Goal: Task Accomplishment & Management: Manage account settings

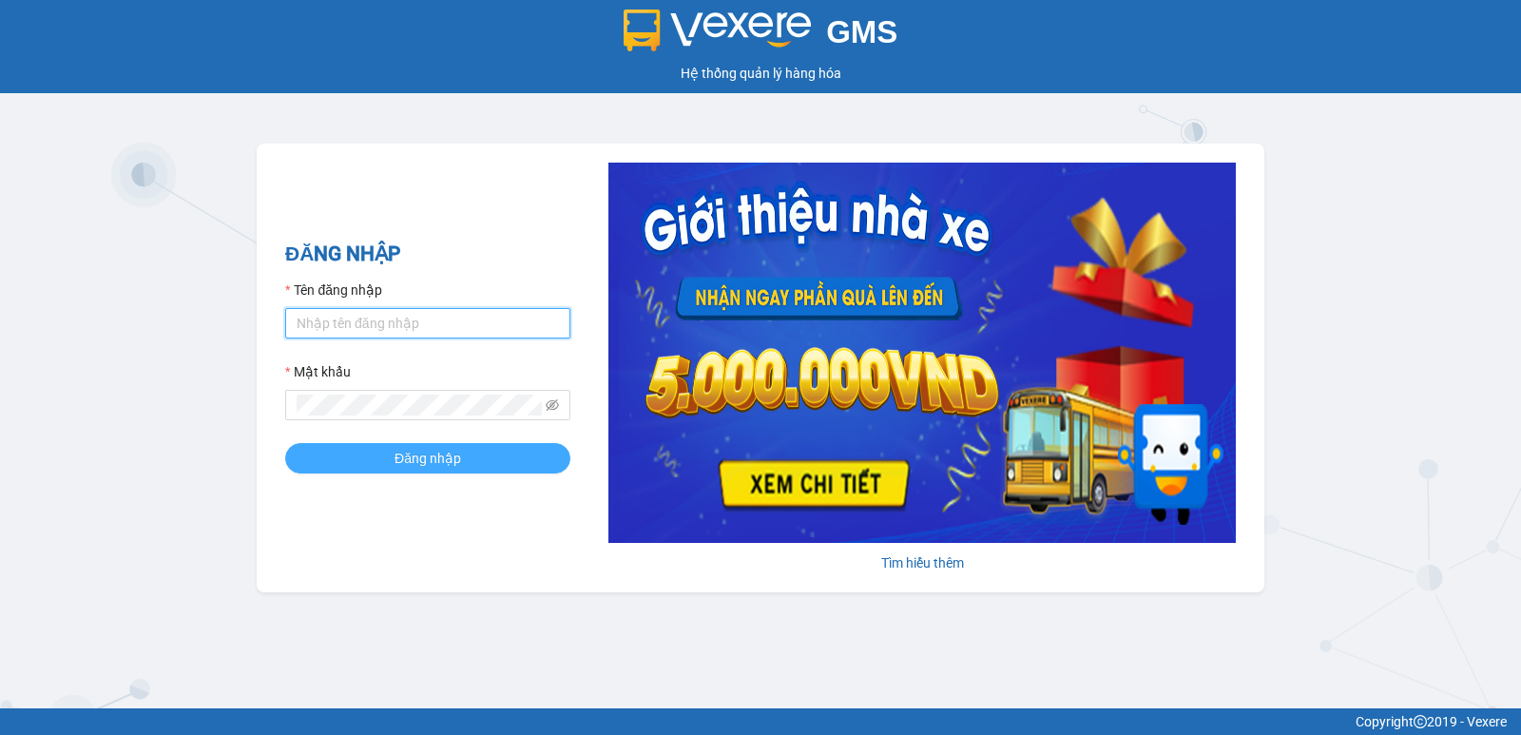
type input "hoangmaisg.kimma"
click at [478, 457] on button "Đăng nhập" at bounding box center [427, 458] width 285 height 30
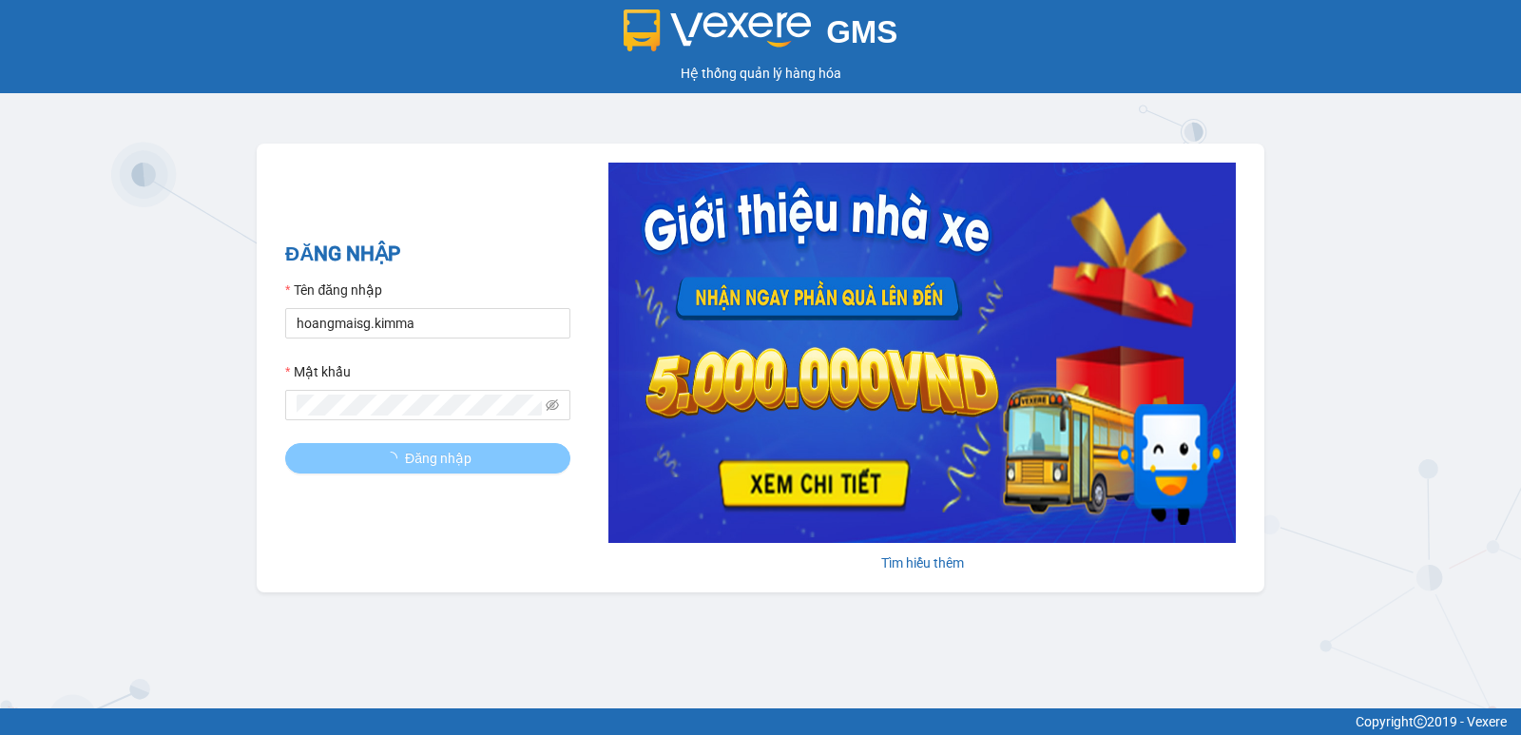
click at [477, 457] on button "Đăng nhập" at bounding box center [427, 458] width 285 height 30
